Goal: Task Accomplishment & Management: Complete application form

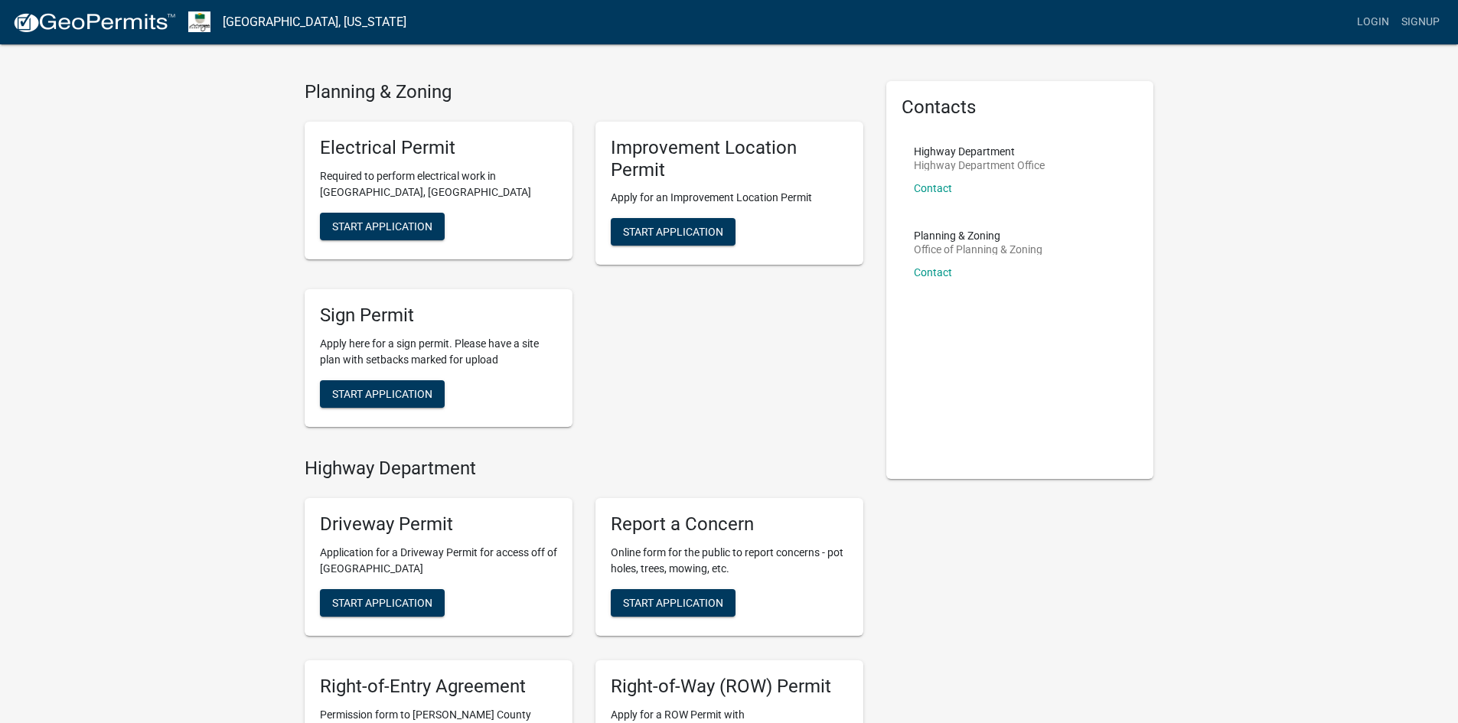
scroll to position [6, 0]
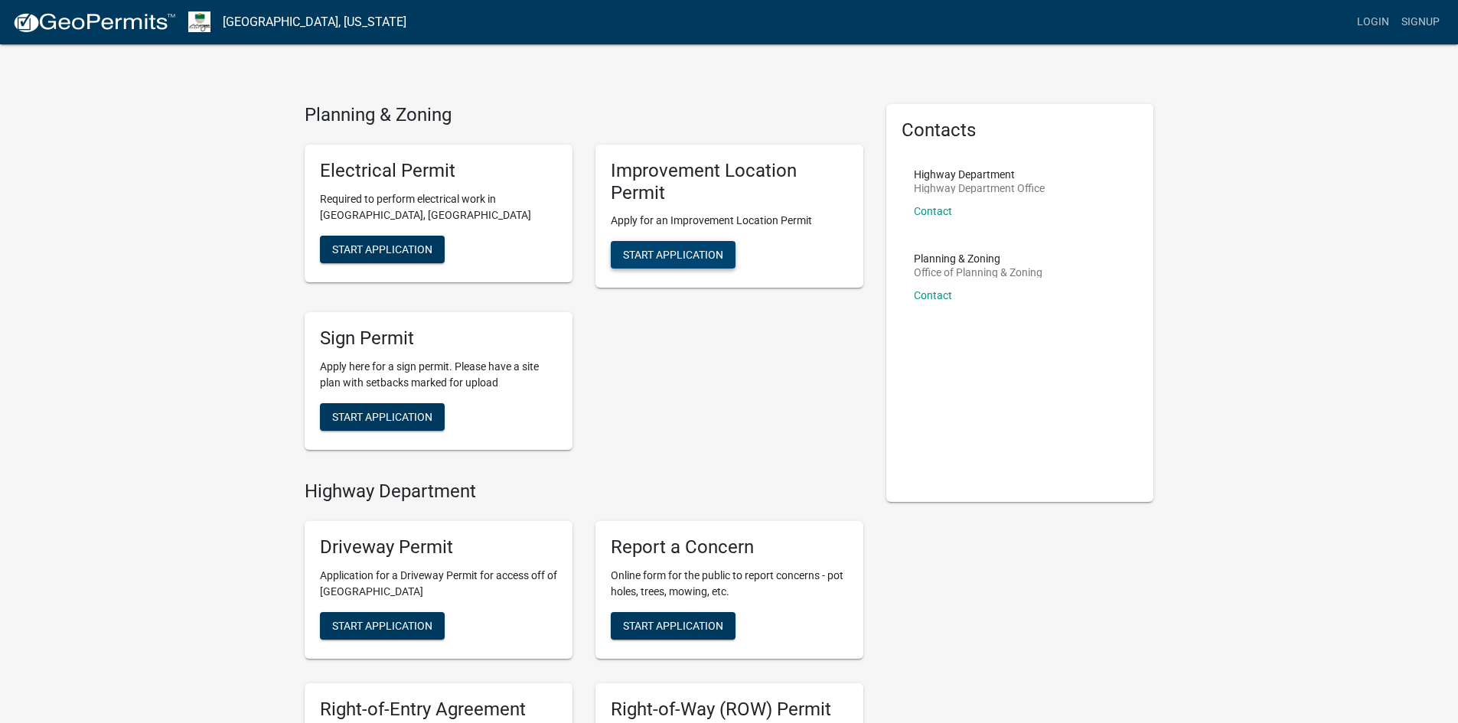
click at [644, 256] on span "Start Application" at bounding box center [673, 255] width 100 height 12
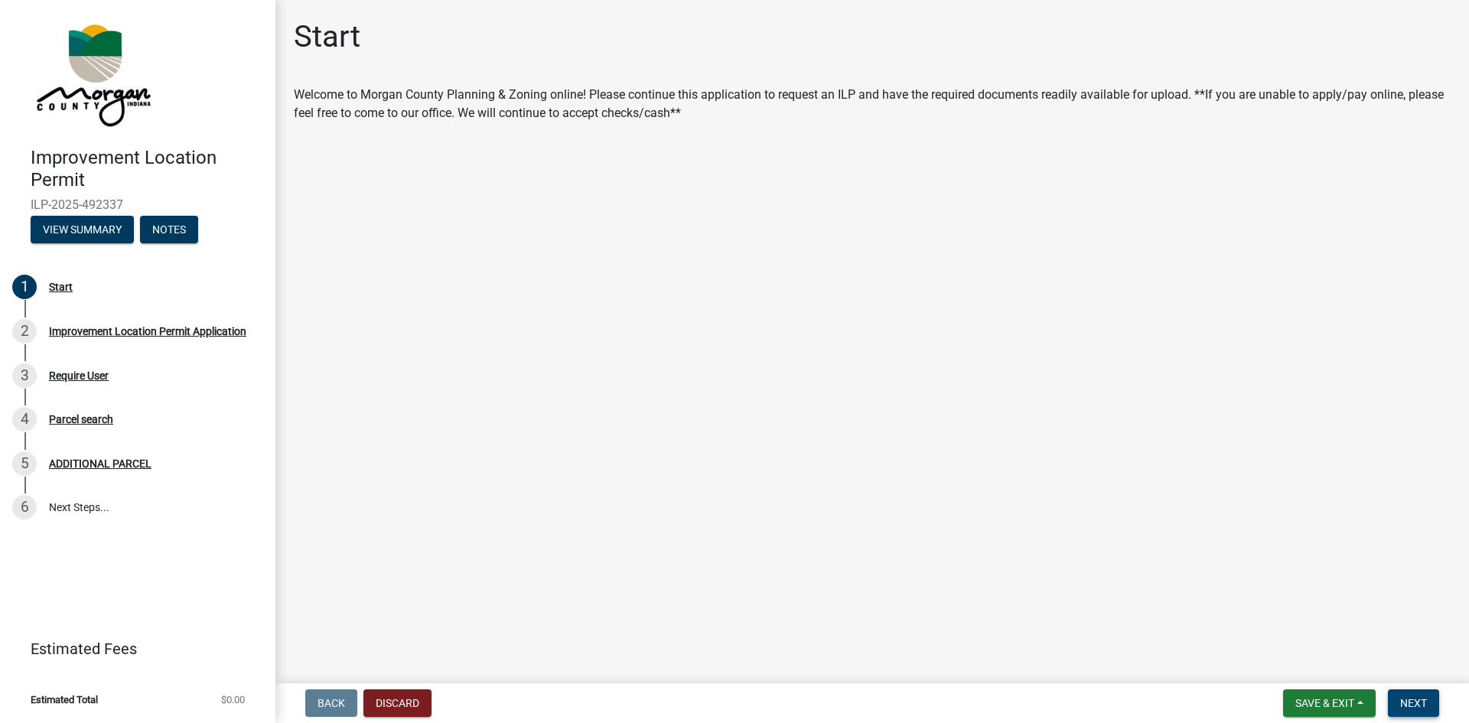
click at [1427, 705] on span "Next" at bounding box center [1414, 703] width 27 height 12
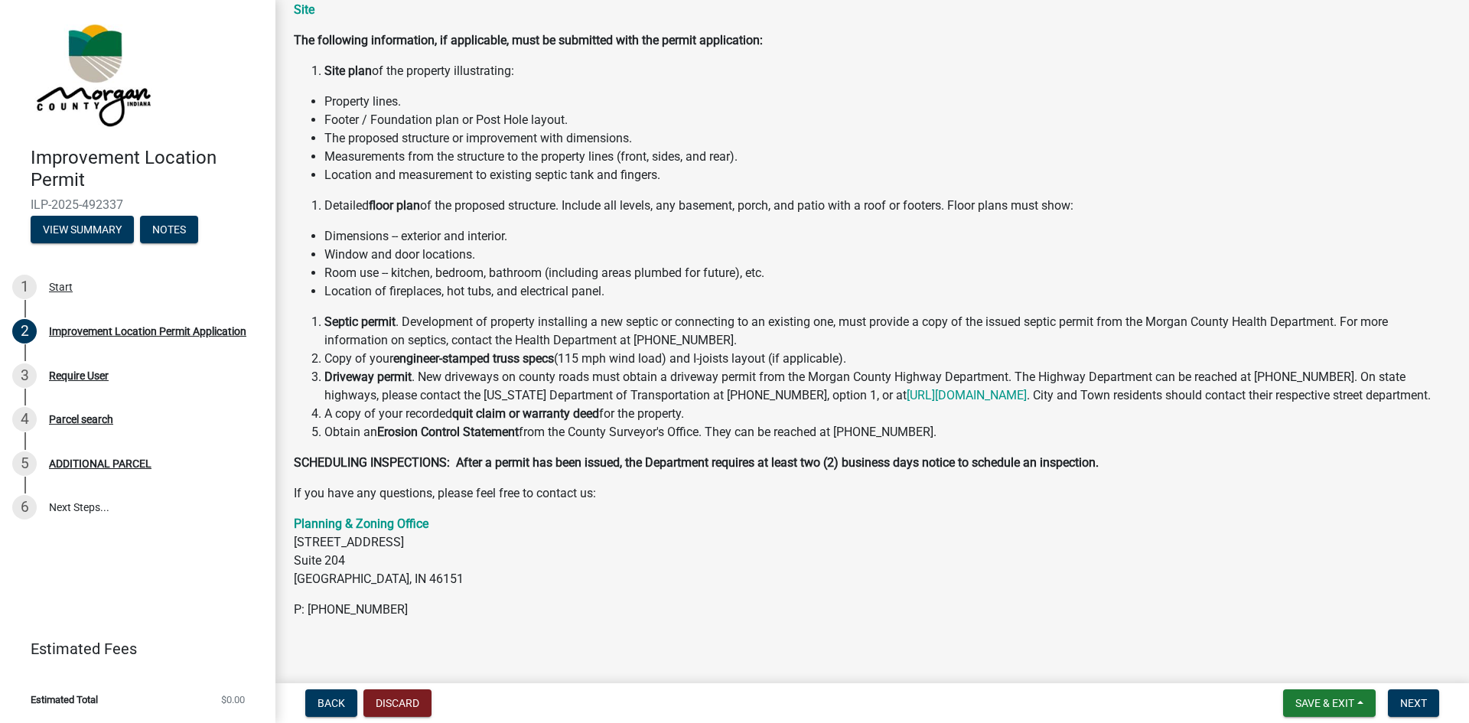
scroll to position [145, 0]
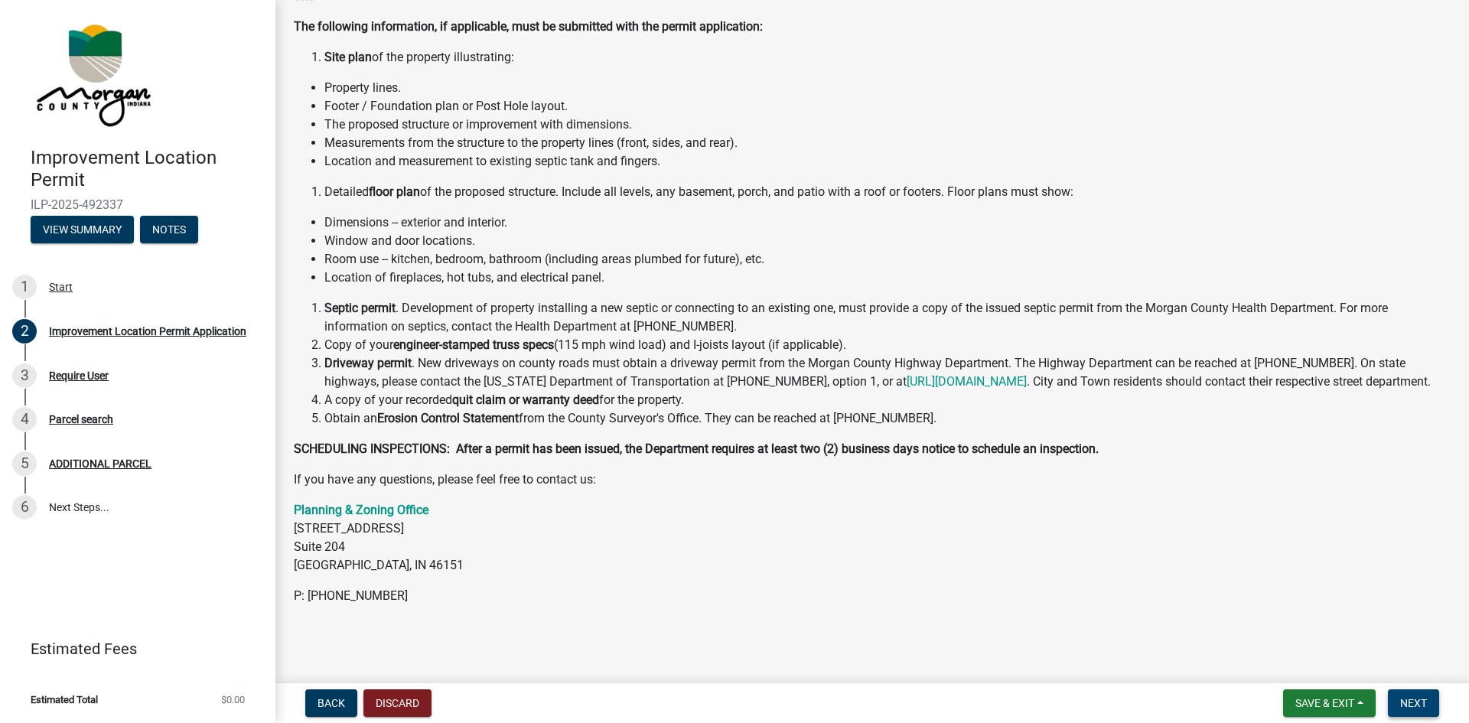
click at [1429, 708] on button "Next" at bounding box center [1413, 704] width 51 height 28
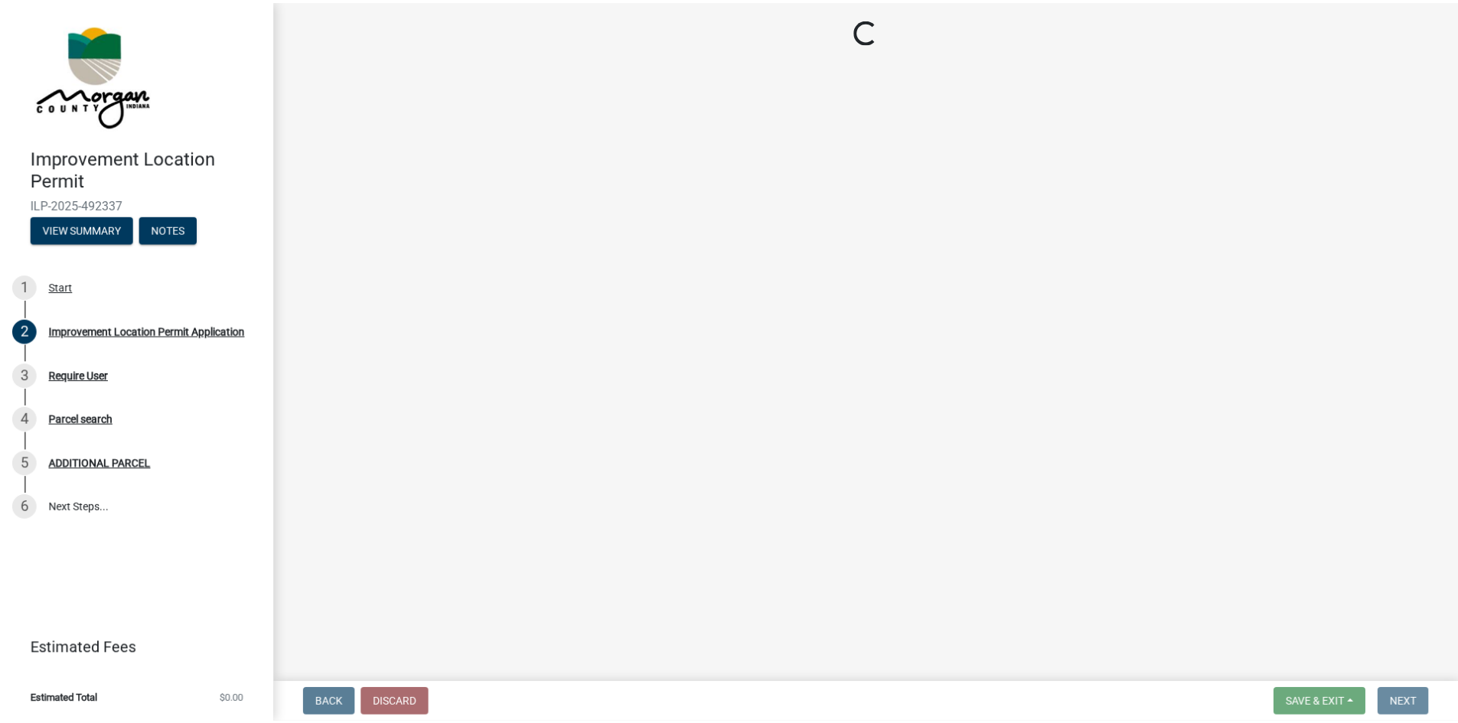
scroll to position [0, 0]
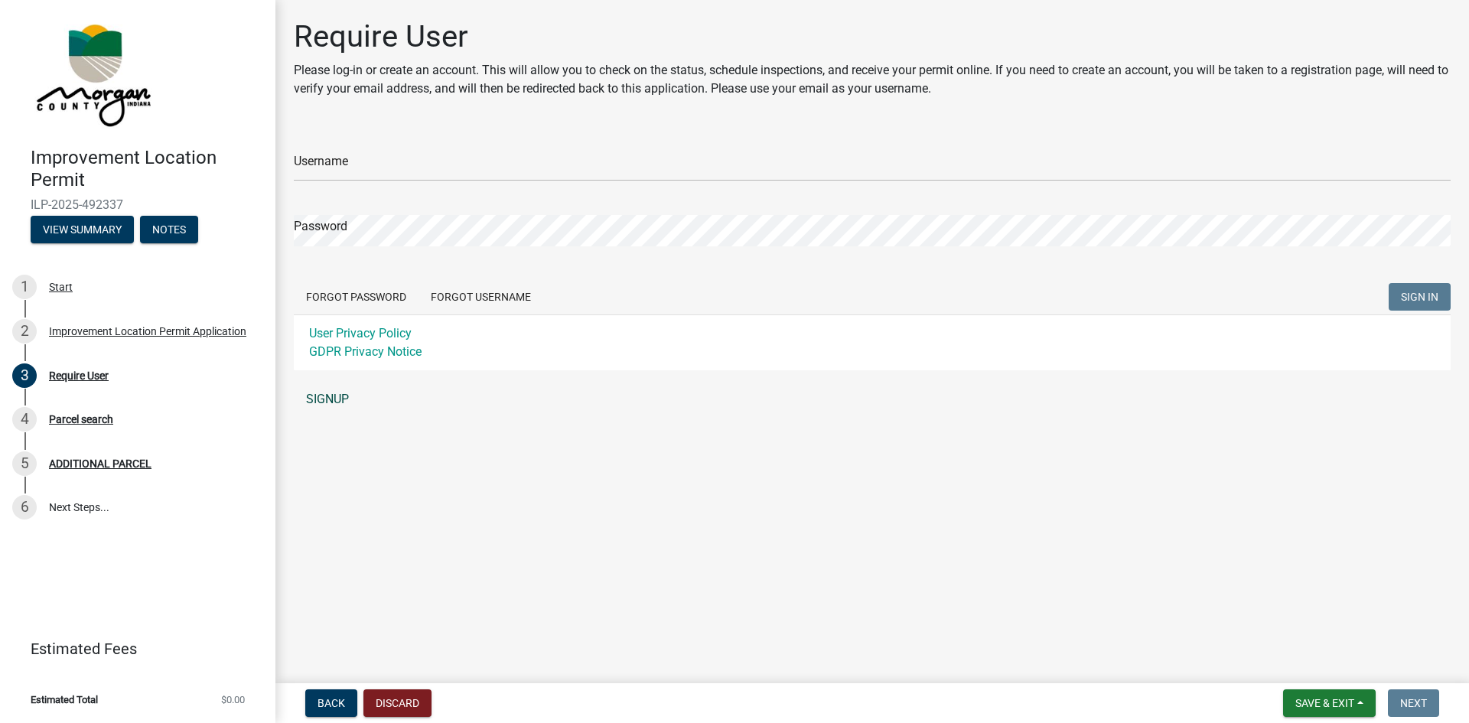
click at [336, 403] on link "SIGNUP" at bounding box center [872, 399] width 1157 height 31
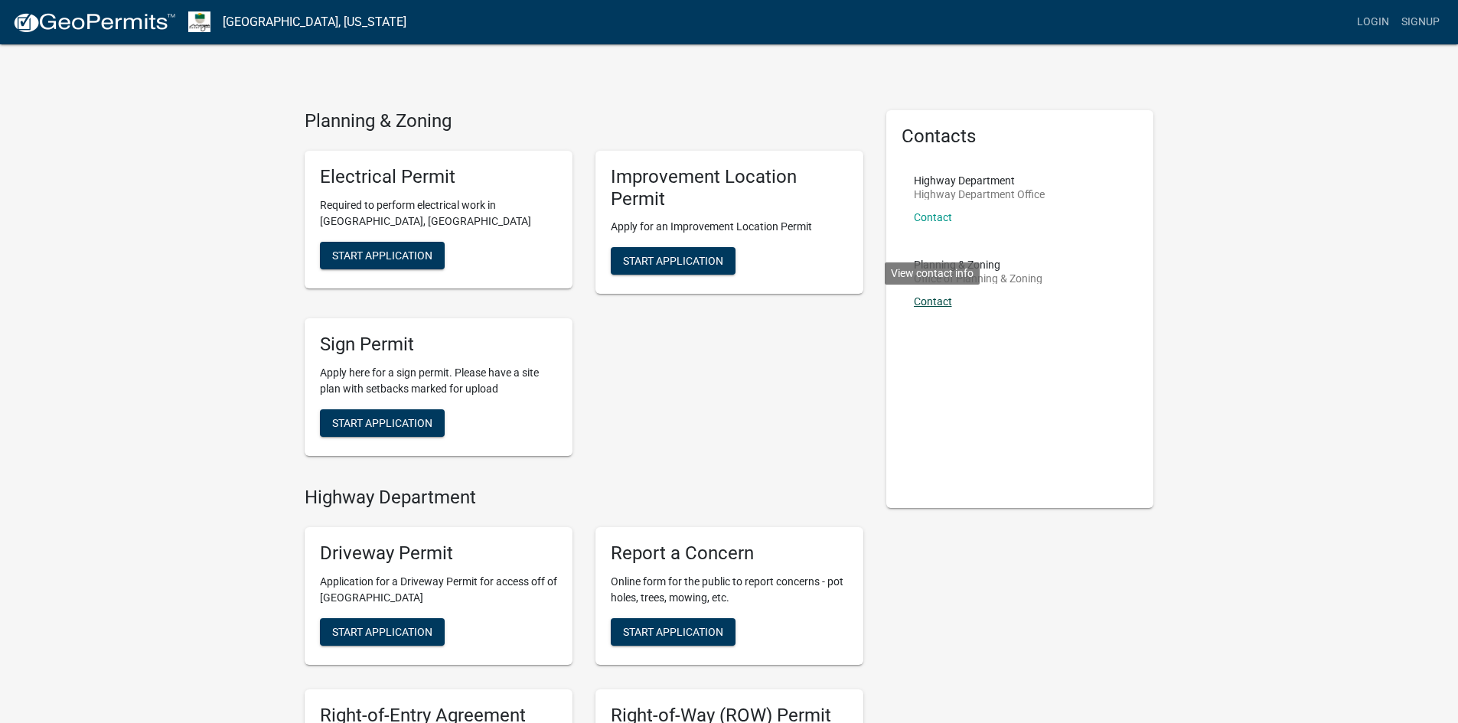
click at [940, 302] on link "Contact" at bounding box center [933, 301] width 38 height 12
click at [672, 260] on span "Start Application" at bounding box center [673, 261] width 100 height 12
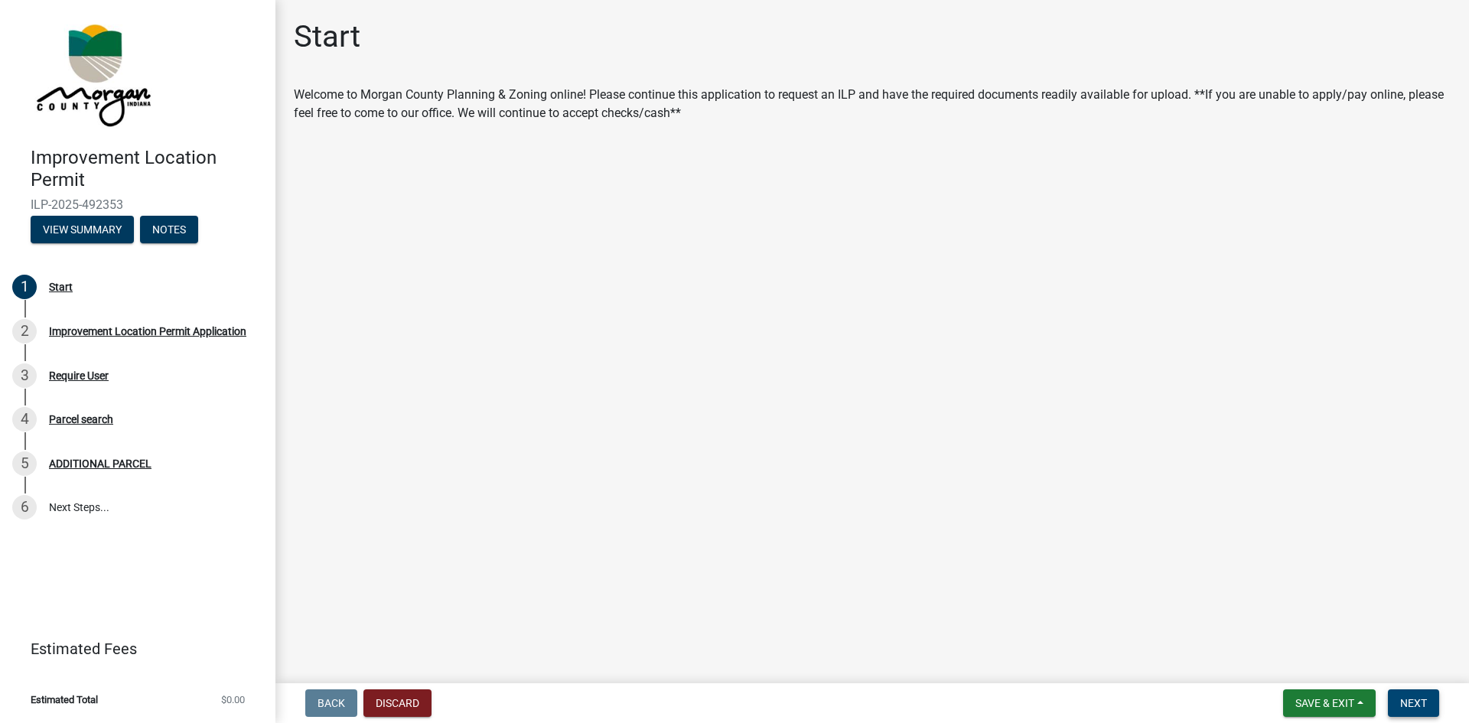
click at [1409, 706] on span "Next" at bounding box center [1414, 703] width 27 height 12
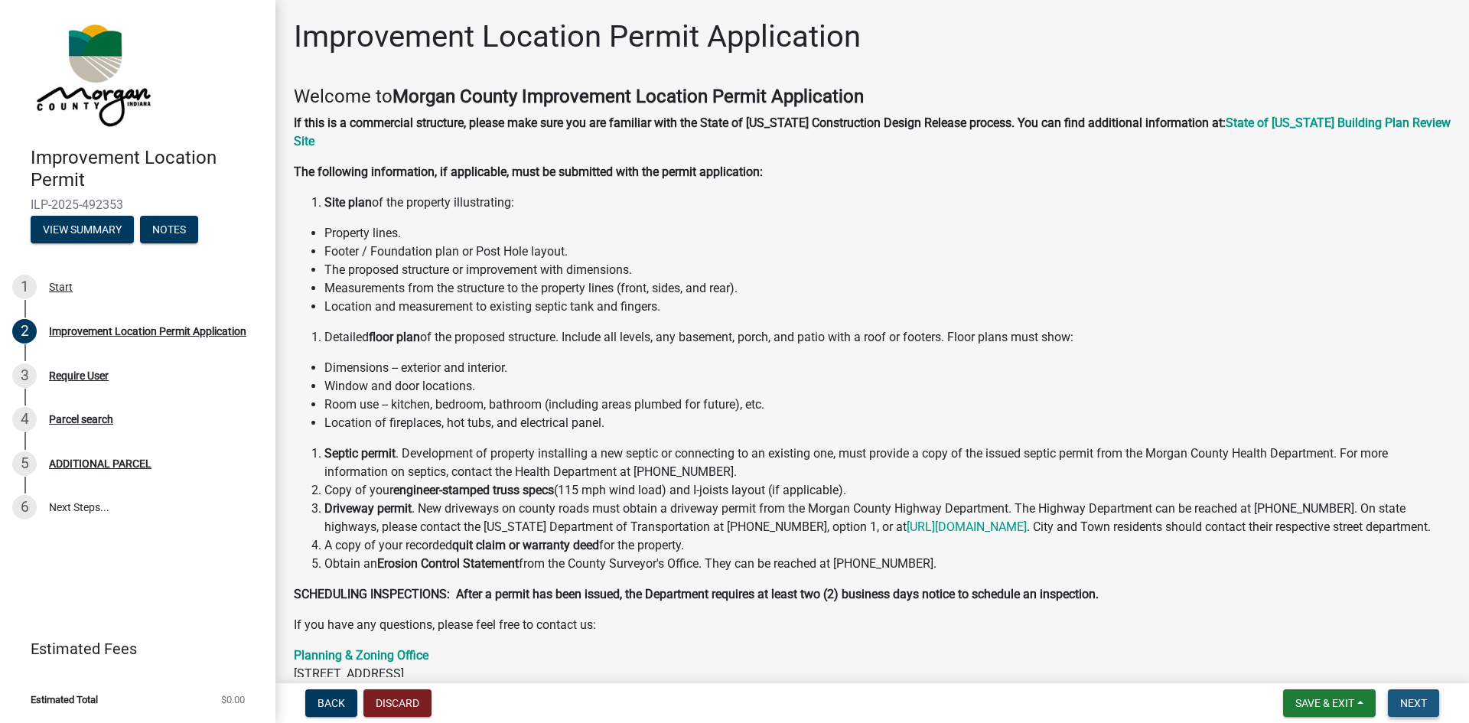
click at [1408, 697] on span "Next" at bounding box center [1414, 703] width 27 height 12
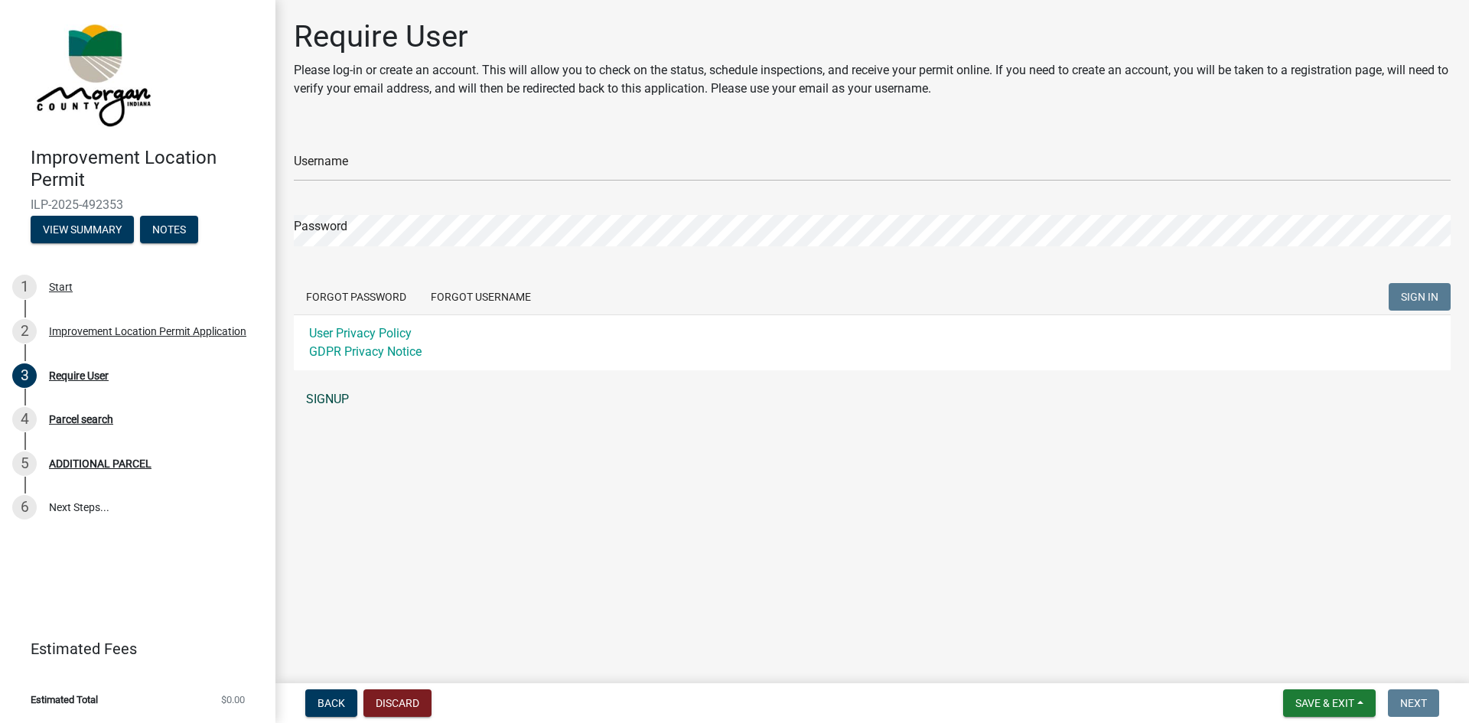
click at [334, 401] on link "SIGNUP" at bounding box center [872, 399] width 1157 height 31
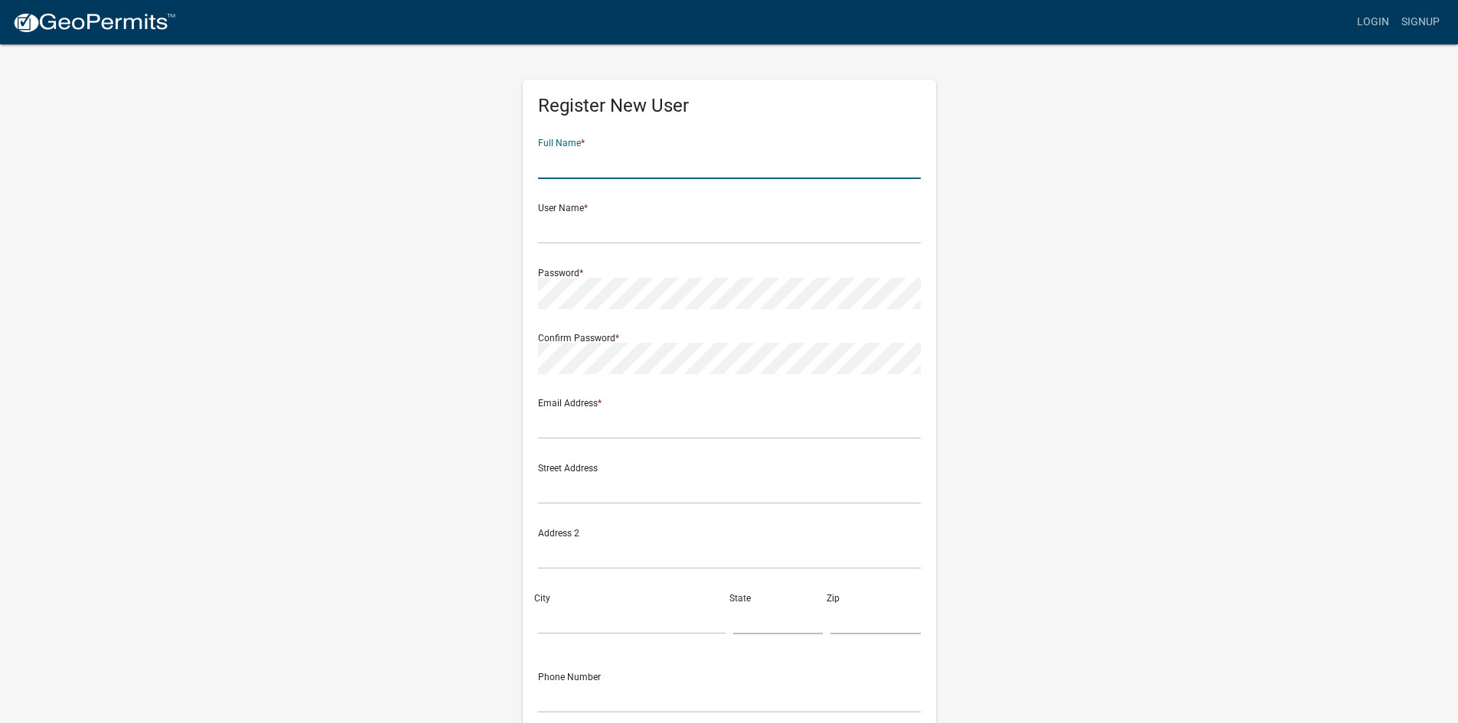
click at [651, 154] on input "text" at bounding box center [729, 163] width 383 height 31
type input "Robert Rollinson"
type input "bob.rollinson@turnkeyinstrumentsolutions.com"
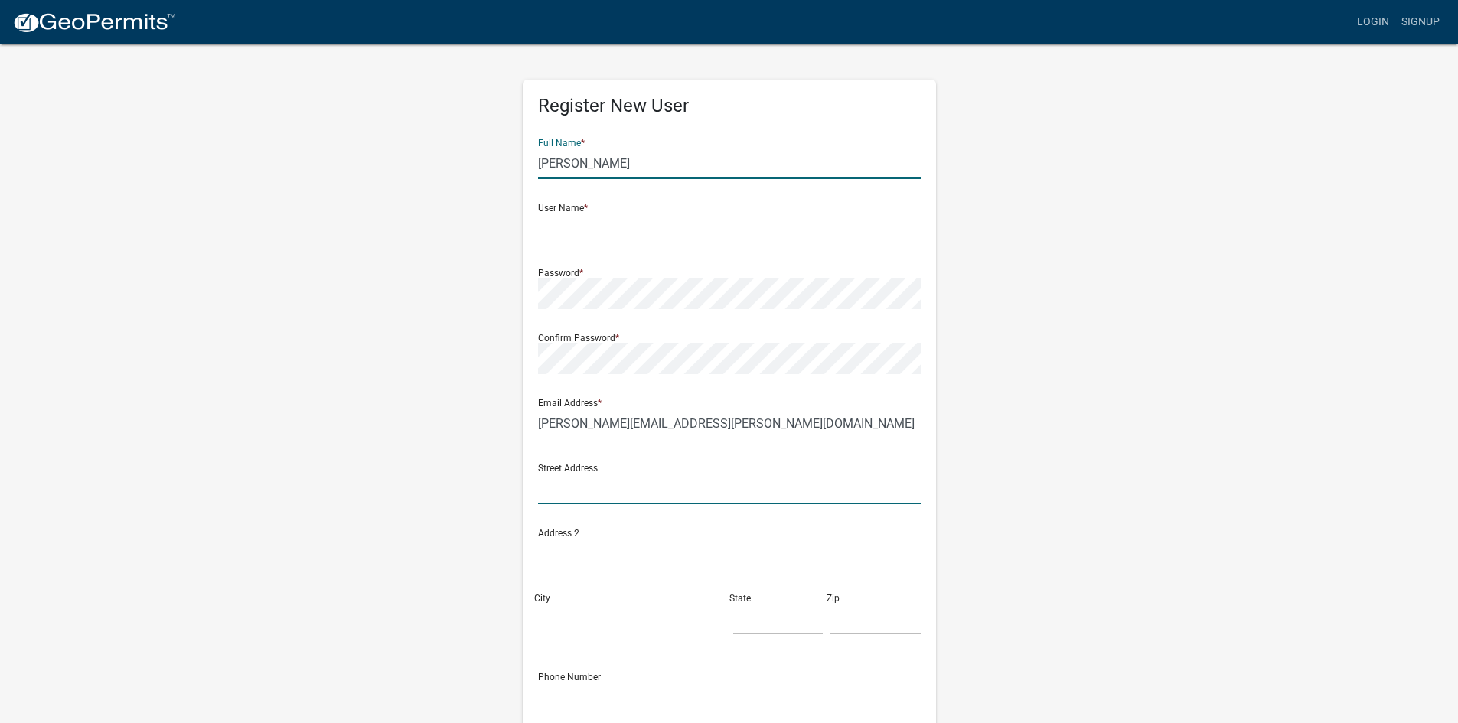
type input "846 Chapelwood Blvd Apt A"
type input "Indianapolis"
type input "IN"
type input "46214"
type input "3175022486"
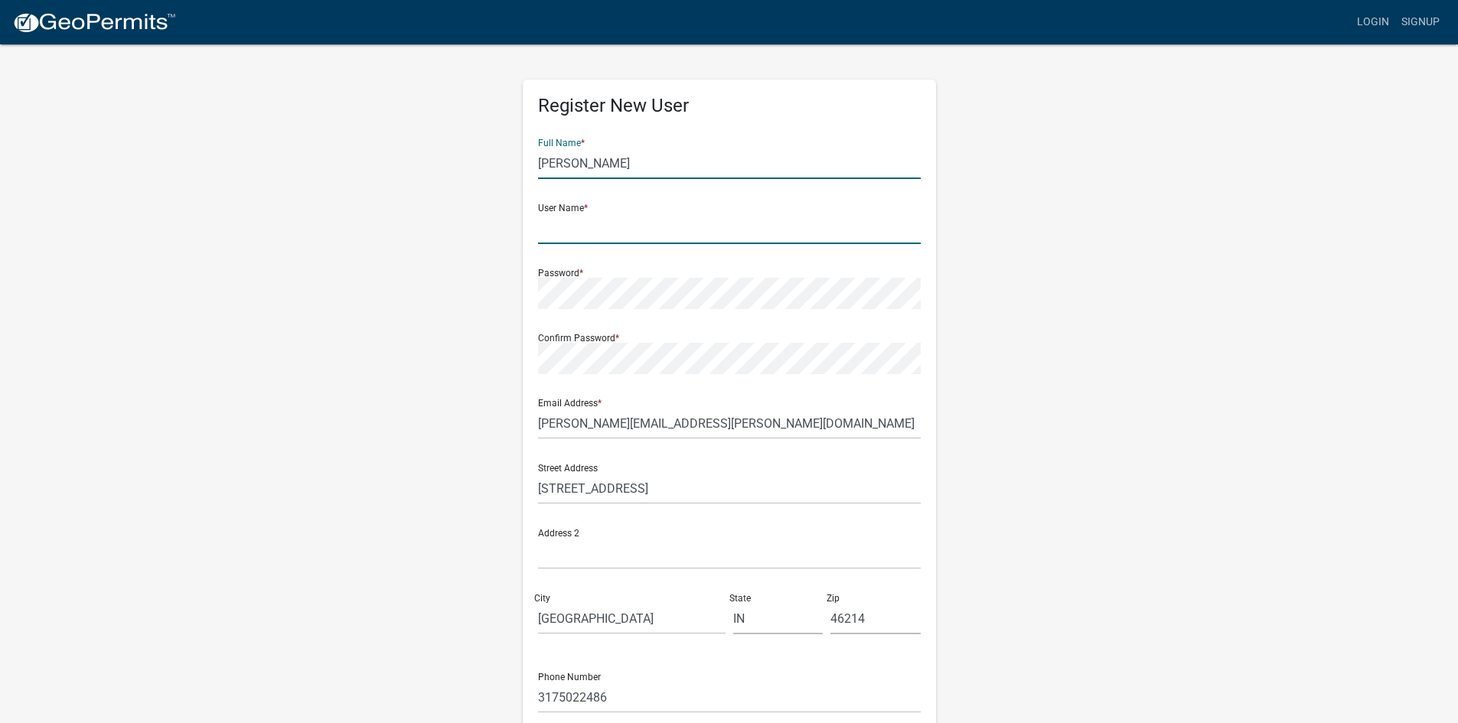
click at [617, 236] on input "text" at bounding box center [729, 228] width 383 height 31
type input "r1rollinson"
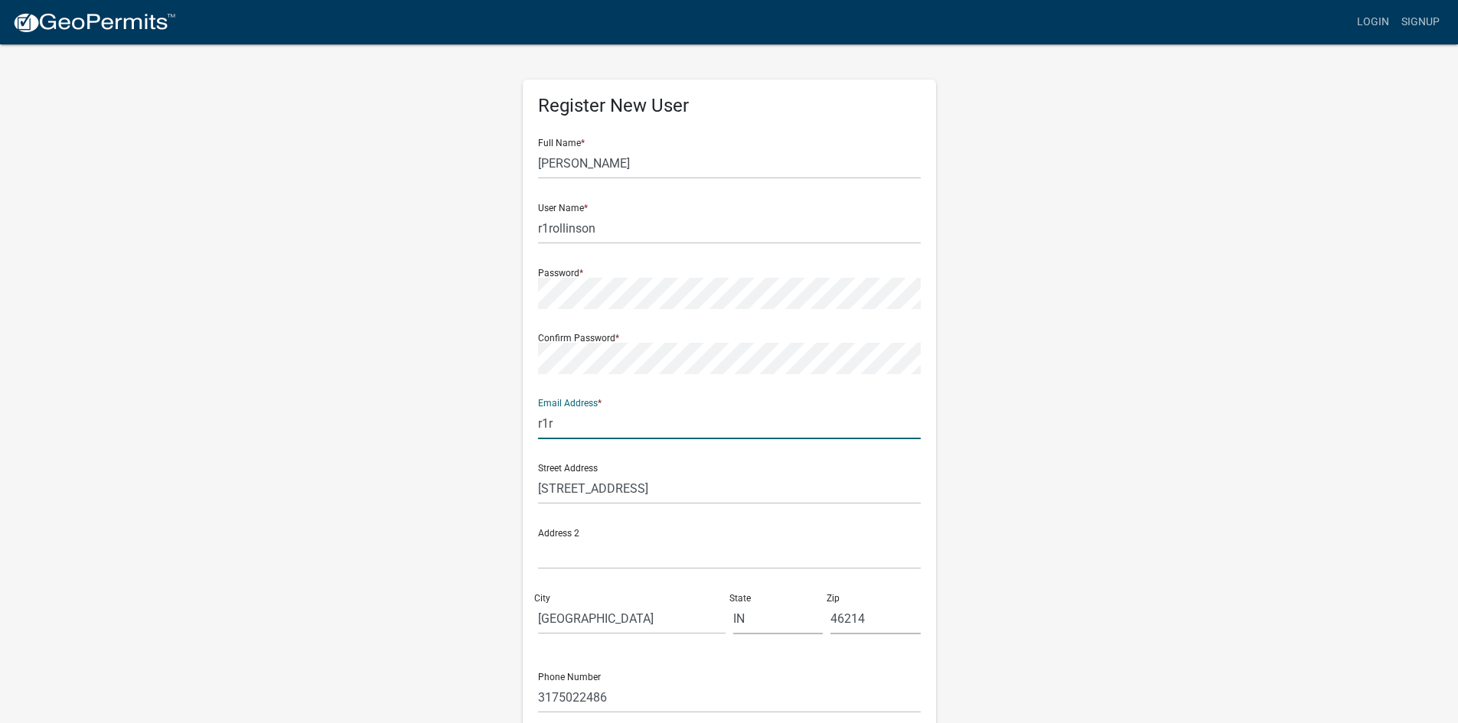
type input "r1rollinson147@gmail.com"
type input "Apt A"
click at [712, 494] on input "846 Chapelwood Blvd Apt A" at bounding box center [729, 488] width 383 height 31
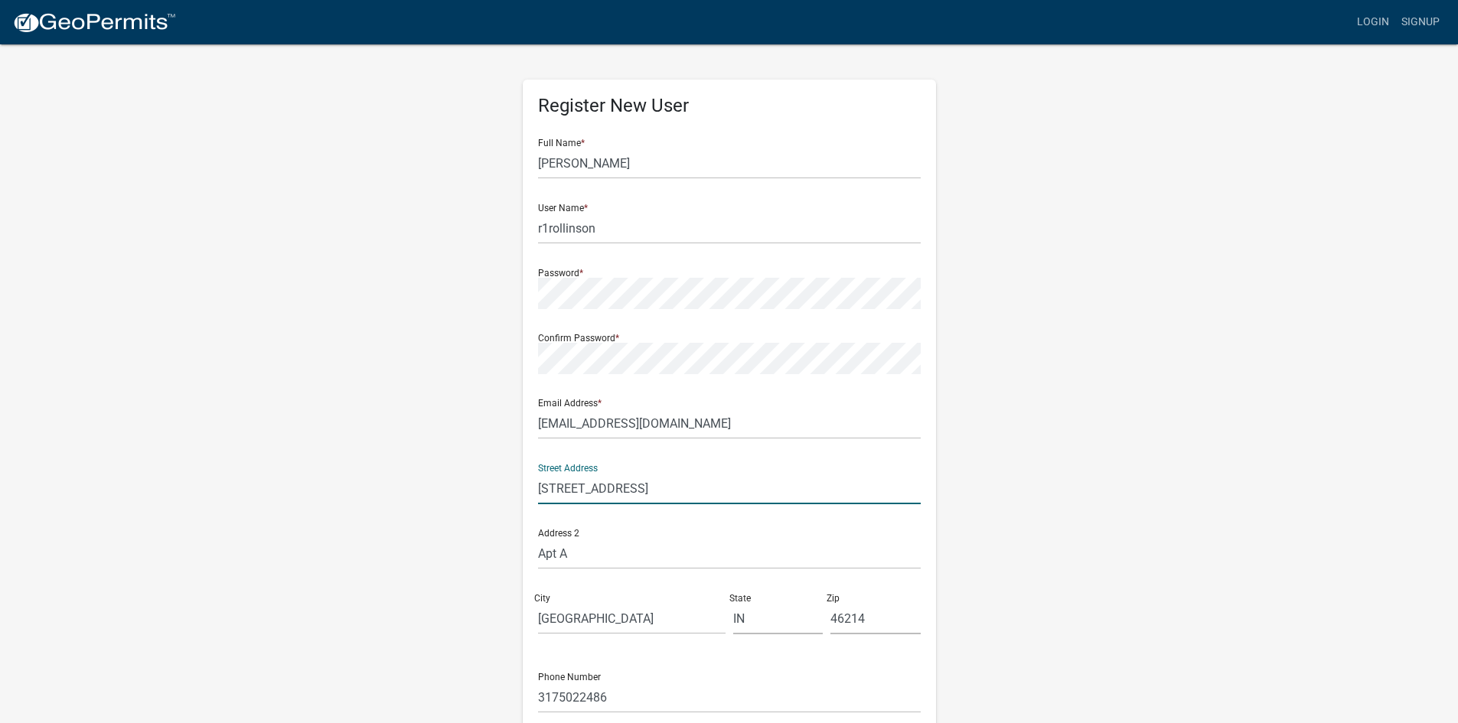
type input "846 Chapelwood Blvd"
click at [680, 629] on input "Indianapolis" at bounding box center [632, 618] width 188 height 31
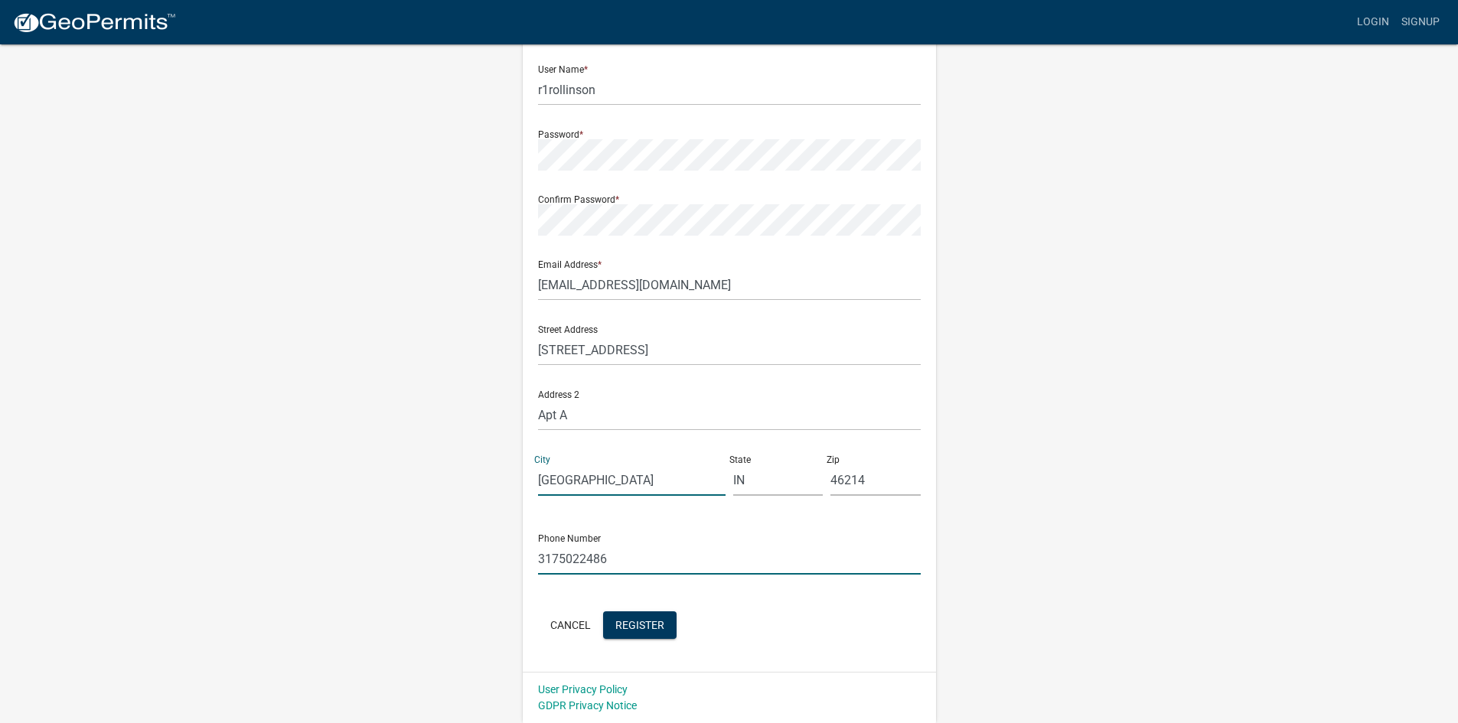
click at [645, 556] on input "3175022486" at bounding box center [729, 558] width 383 height 31
type input "6184720771"
click at [642, 624] on span "Register" at bounding box center [639, 624] width 49 height 12
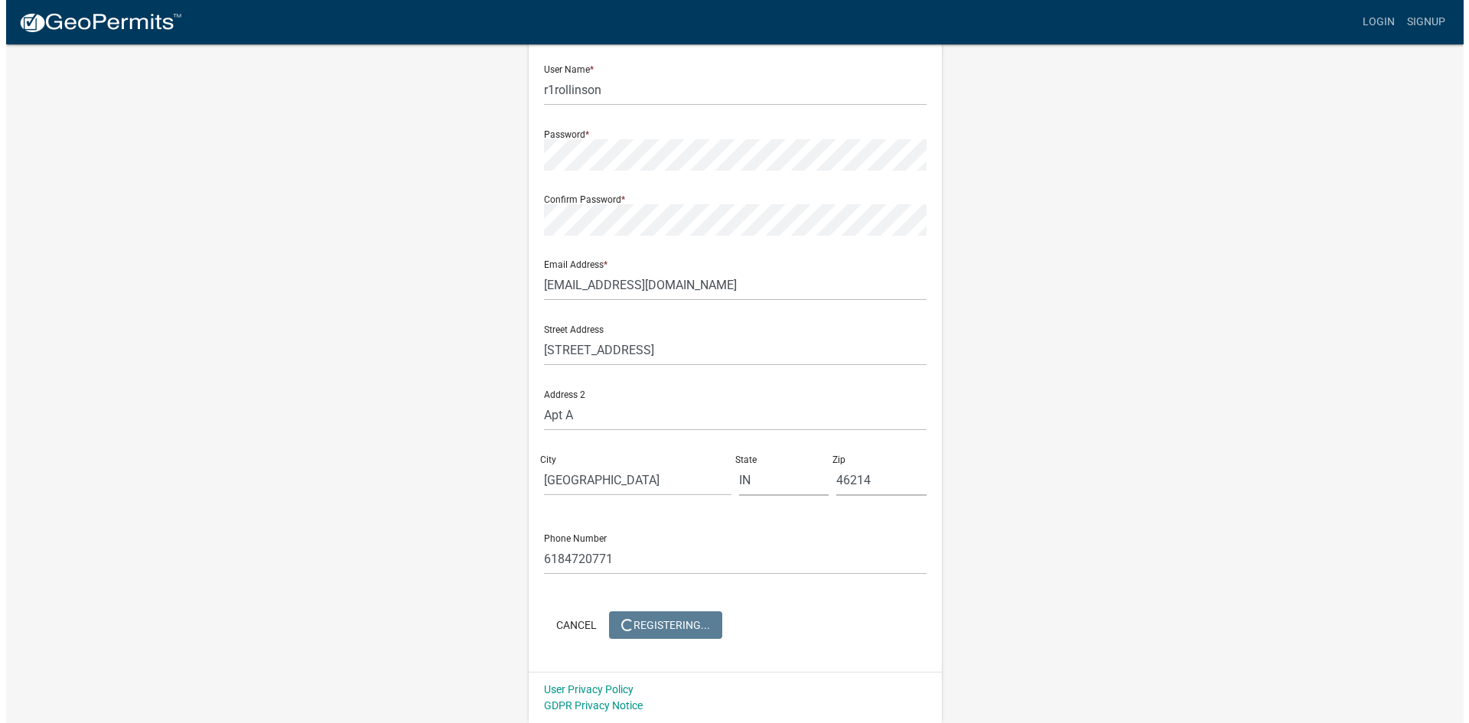
scroll to position [0, 0]
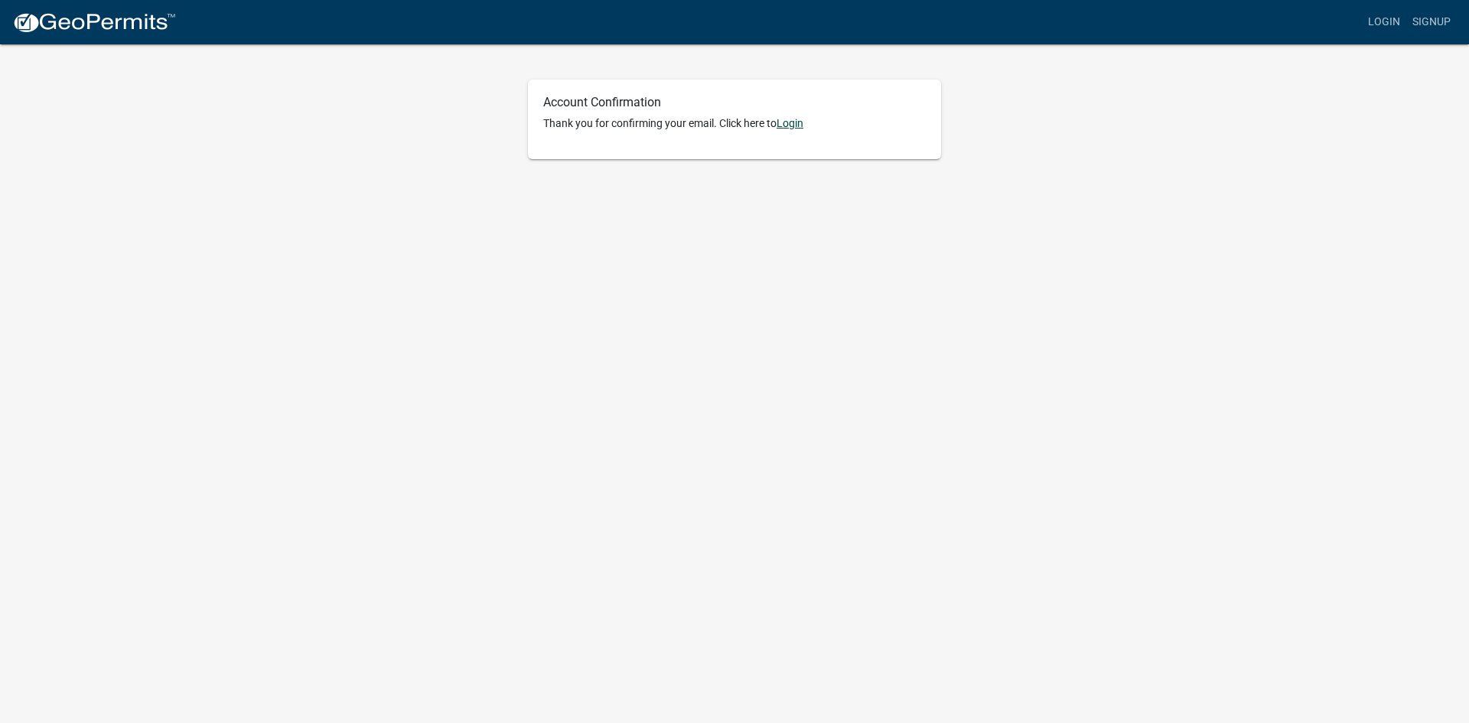
click at [792, 121] on link "Login" at bounding box center [790, 123] width 27 height 12
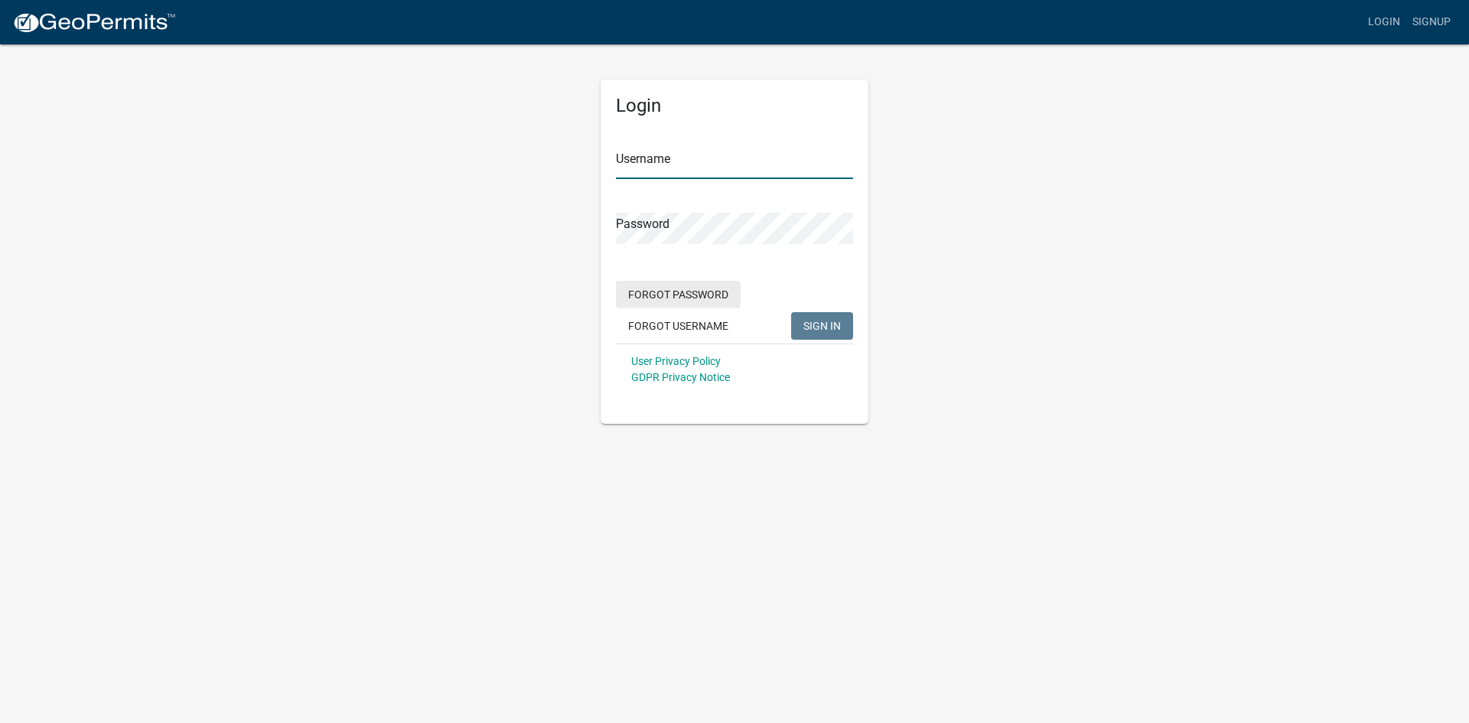
type input "r1rollinson"
click at [812, 328] on span "SIGN IN" at bounding box center [823, 325] width 38 height 12
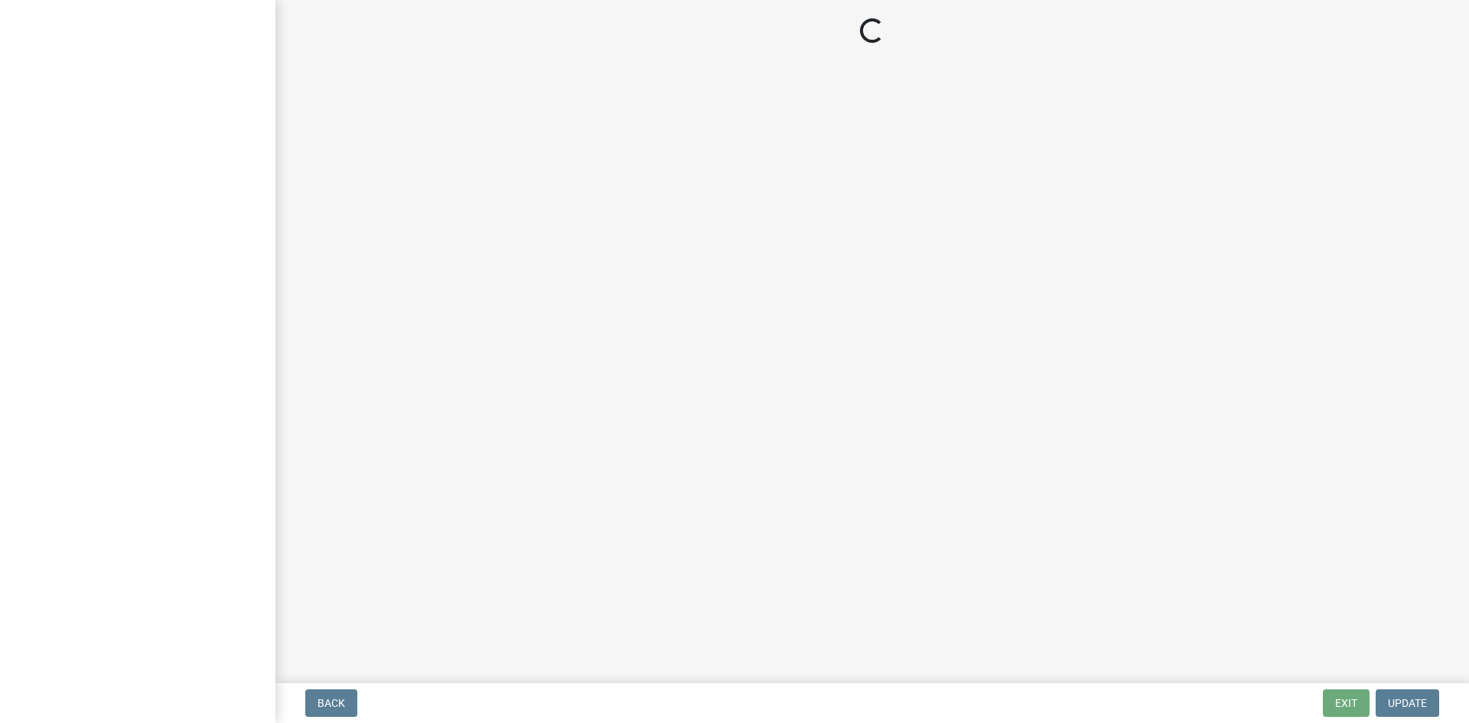
click at [554, 321] on main "Loading..." at bounding box center [873, 338] width 1194 height 677
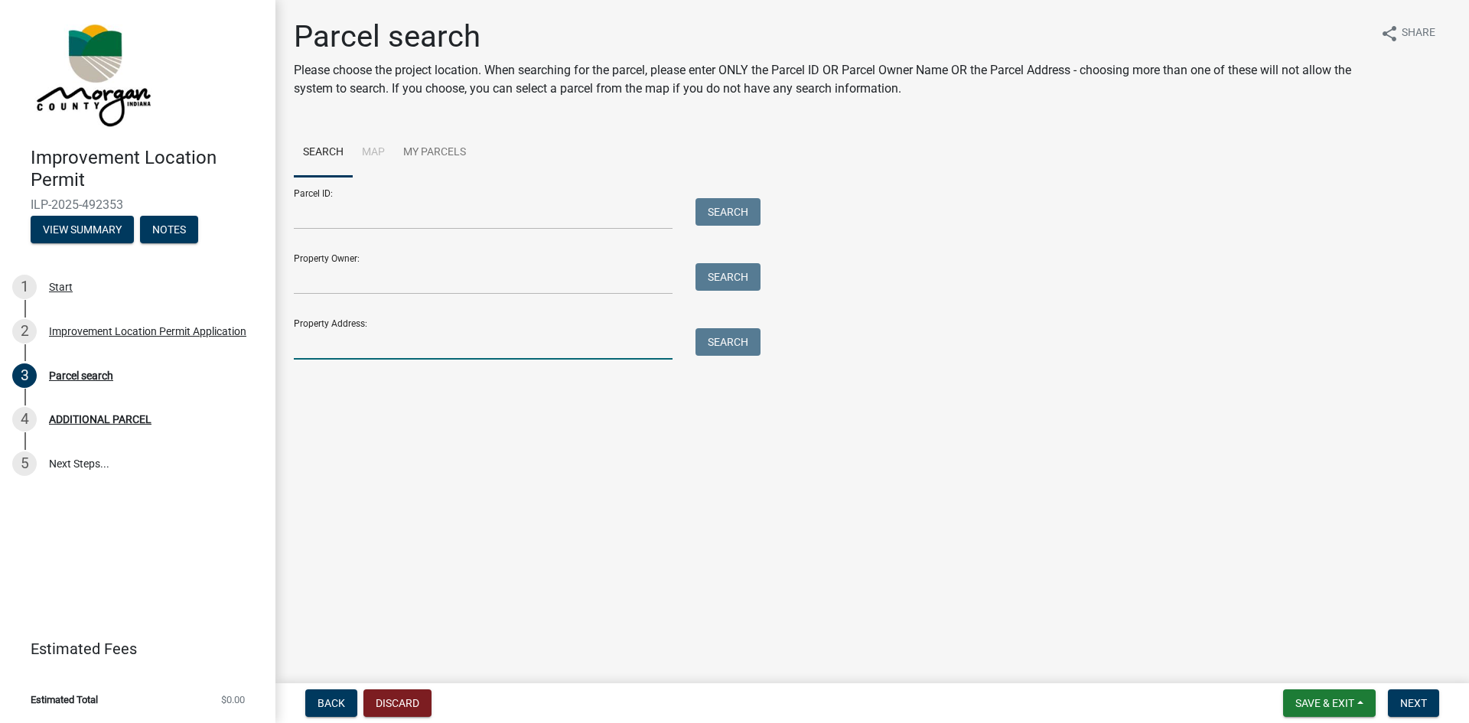
click at [322, 347] on input "Property Address:" at bounding box center [483, 343] width 379 height 31
type input "5795 [PERSON_NAME]"
click at [747, 341] on button "Search" at bounding box center [728, 342] width 65 height 28
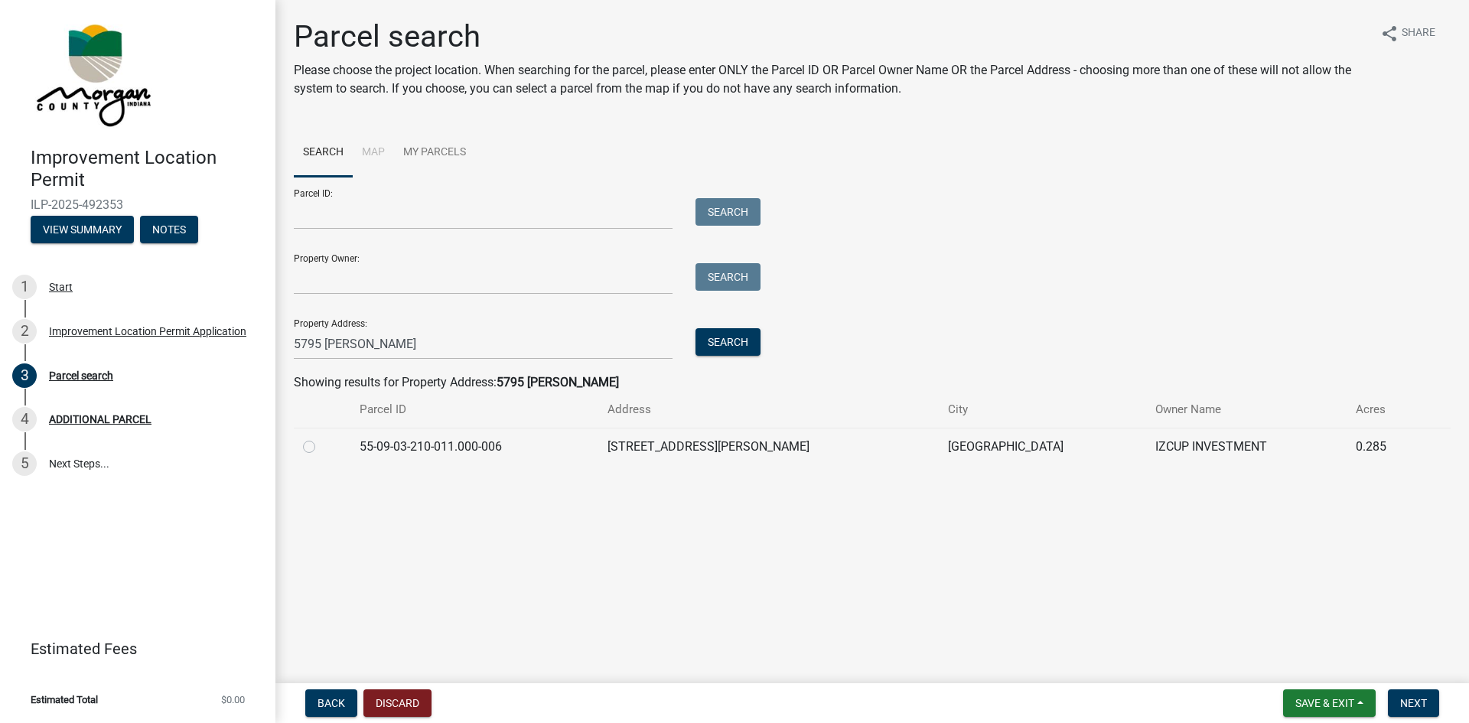
click at [321, 438] on label at bounding box center [321, 438] width 0 height 0
click at [321, 446] on input "radio" at bounding box center [326, 443] width 10 height 10
radio input "true"
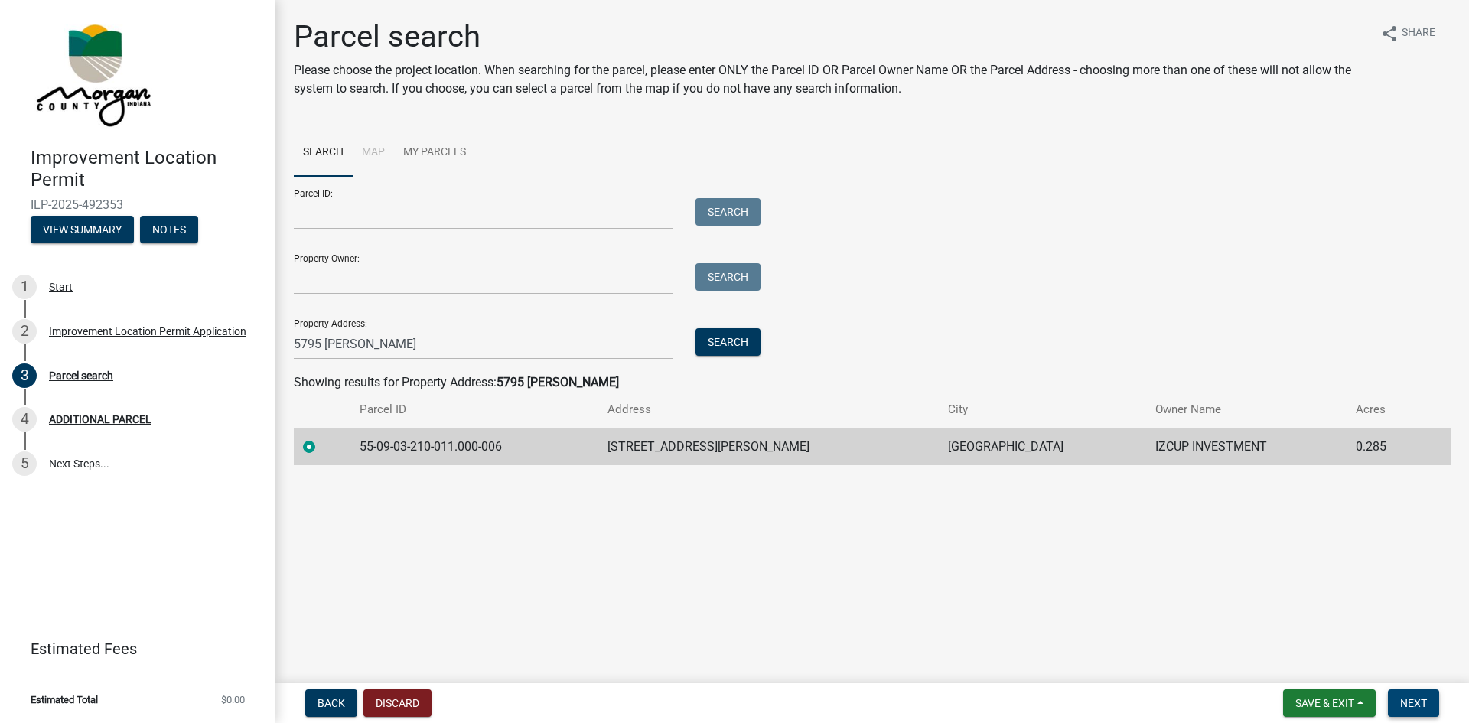
click at [1405, 704] on span "Next" at bounding box center [1414, 703] width 27 height 12
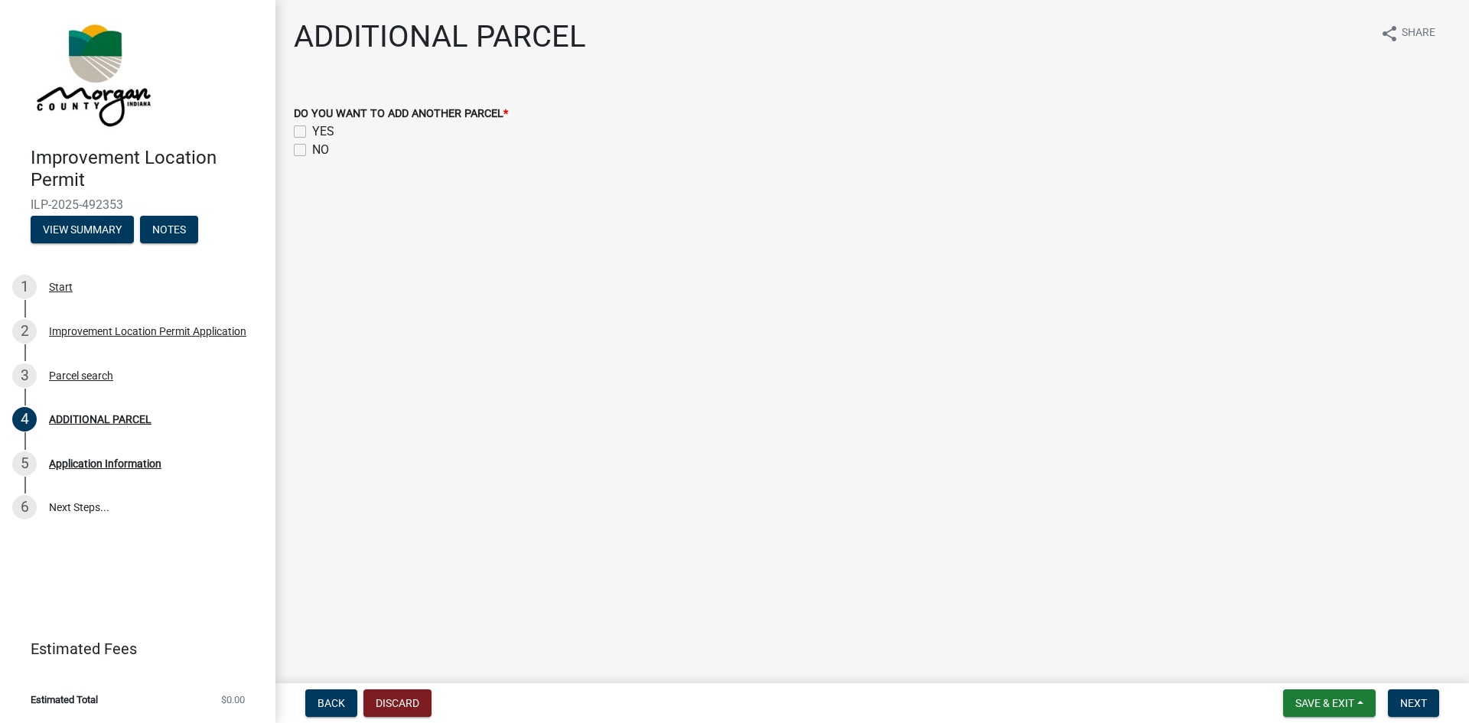
click at [312, 154] on label "NO" at bounding box center [320, 150] width 17 height 18
click at [312, 151] on input "NO" at bounding box center [317, 146] width 10 height 10
checkbox input "true"
checkbox input "false"
checkbox input "true"
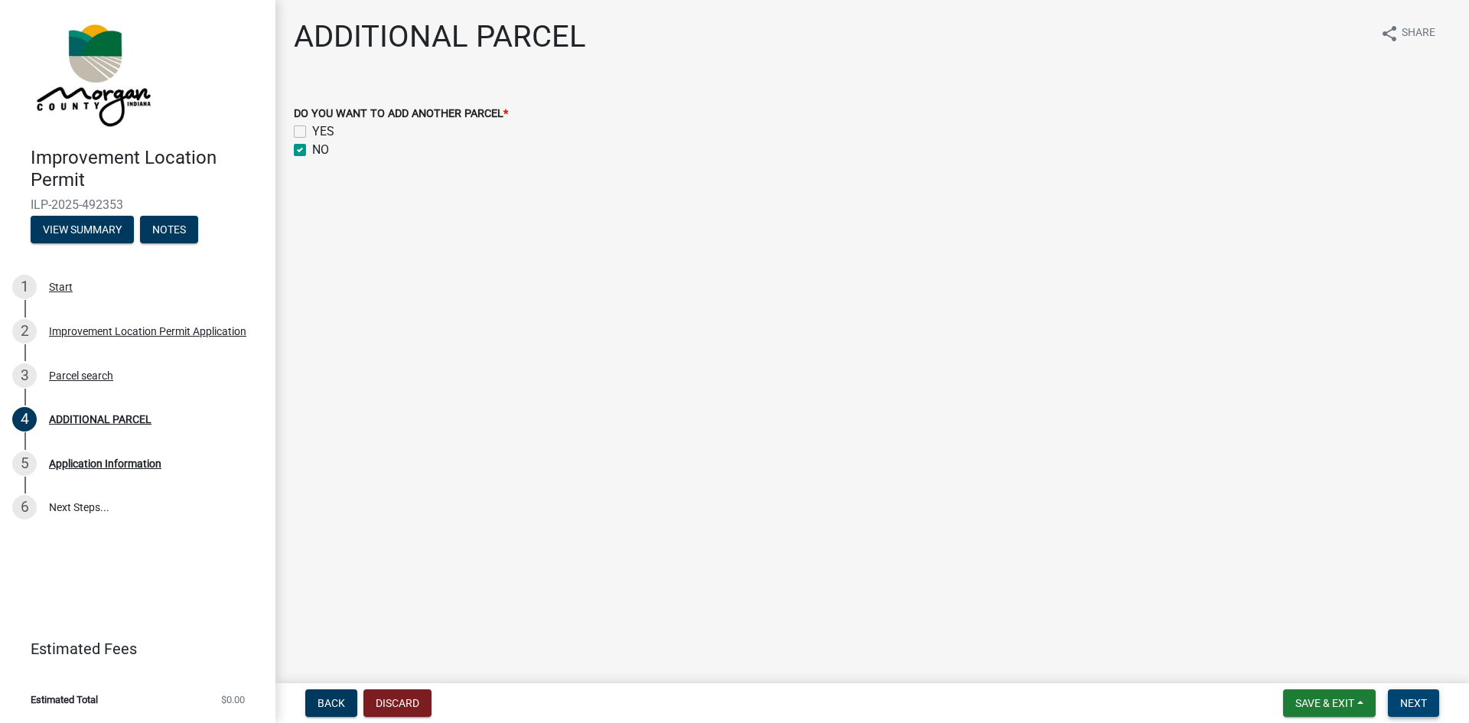
click at [1396, 702] on button "Next" at bounding box center [1413, 704] width 51 height 28
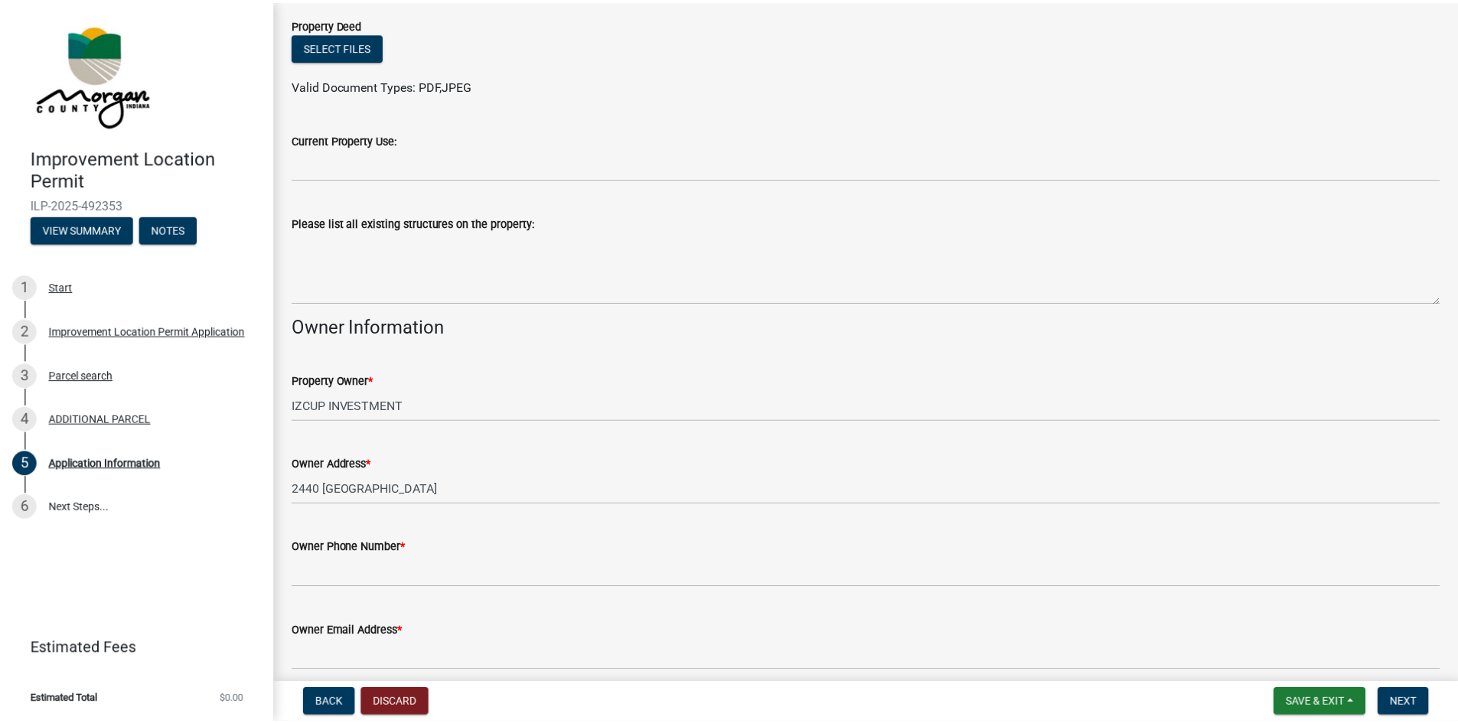
scroll to position [583, 0]
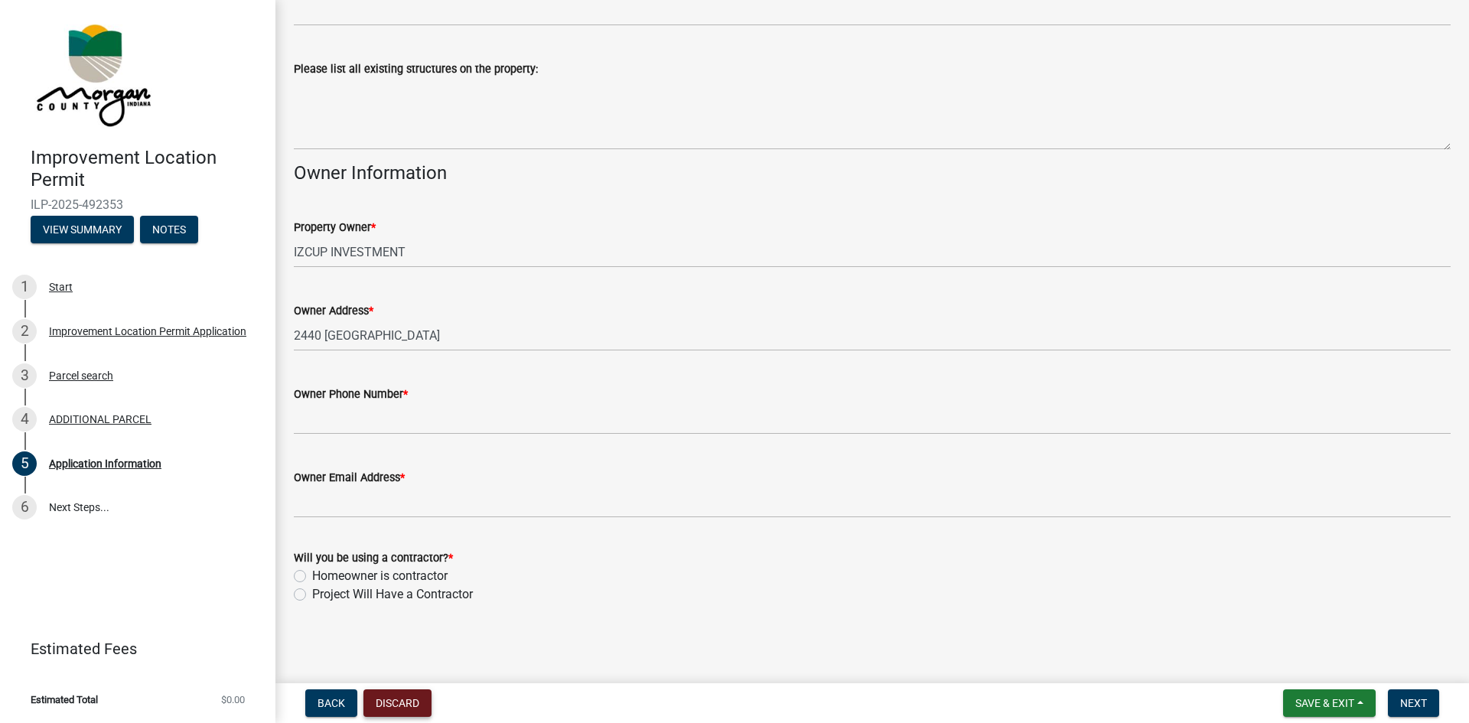
click at [413, 700] on button "Discard" at bounding box center [398, 704] width 68 height 28
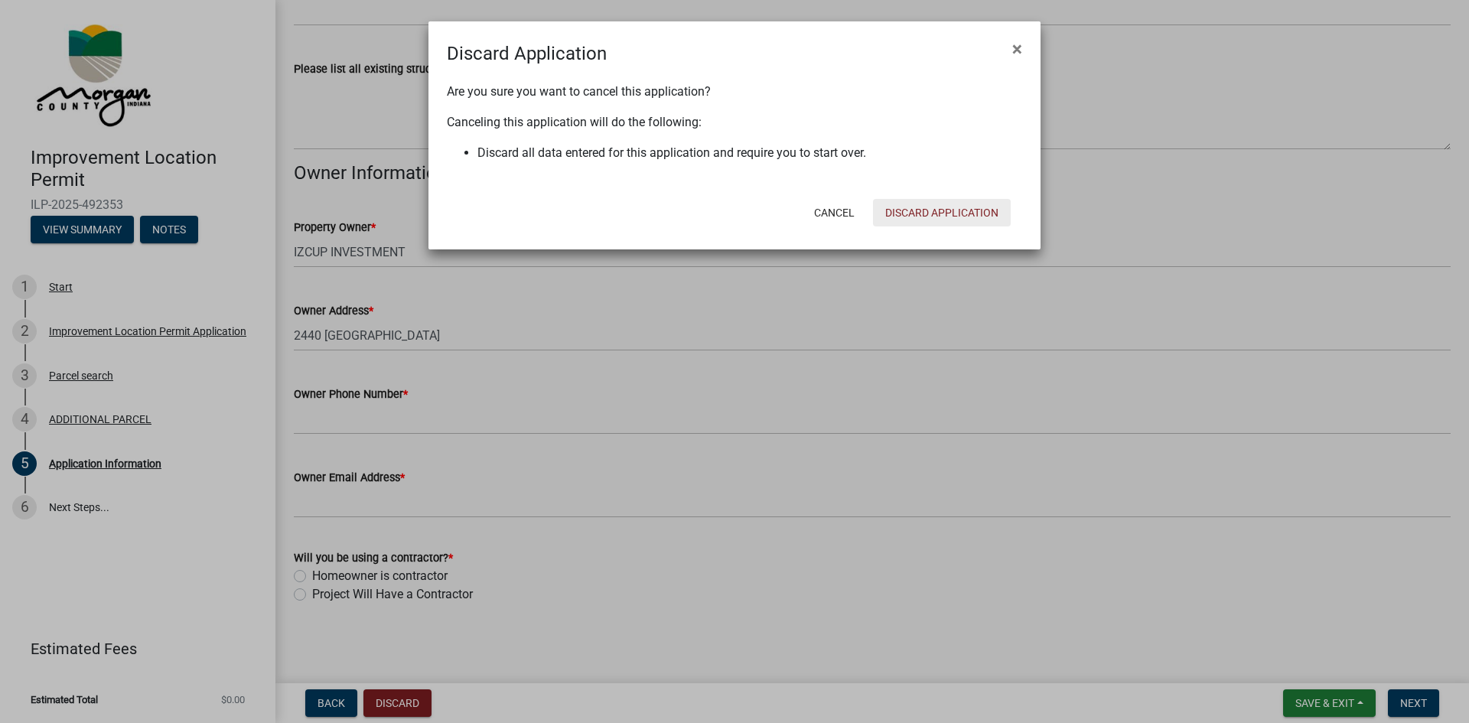
click at [938, 219] on button "Discard Application" at bounding box center [942, 213] width 138 height 28
